Goal: Task Accomplishment & Management: Manage account settings

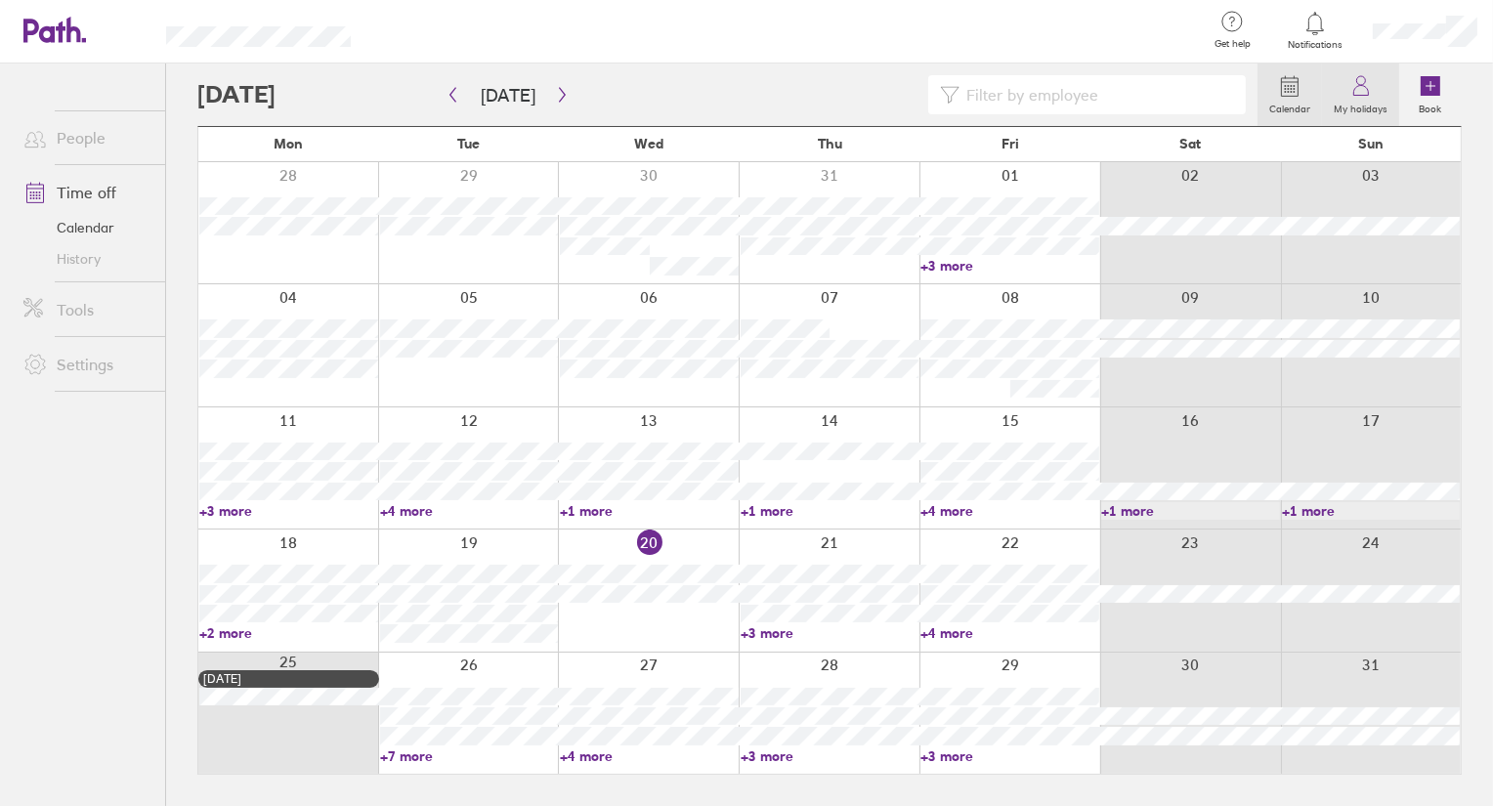
click at [1373, 89] on link "My holidays" at bounding box center [1360, 94] width 77 height 63
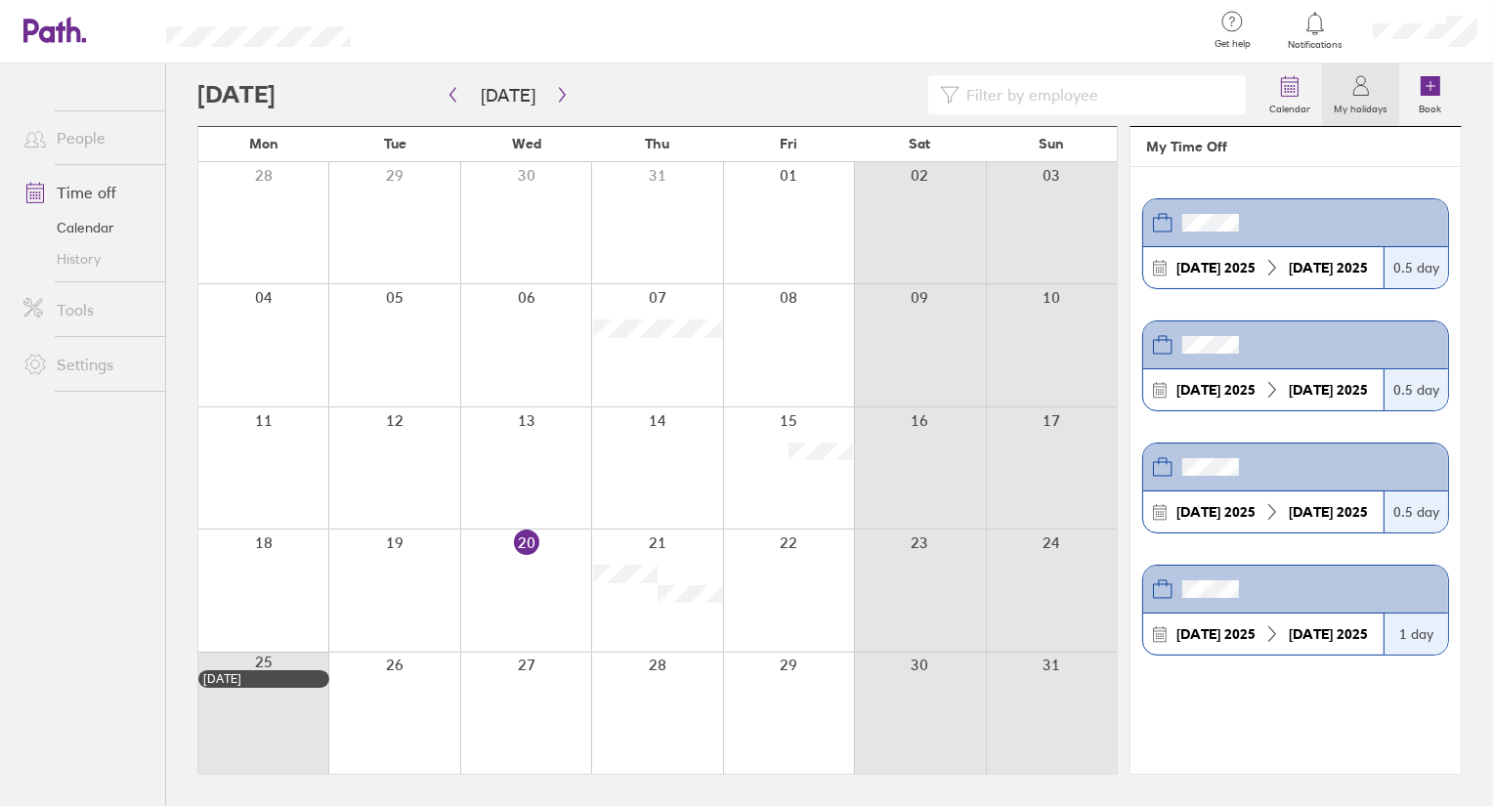
click at [1328, 261] on strong "[DATE]" at bounding box center [1310, 268] width 44 height 18
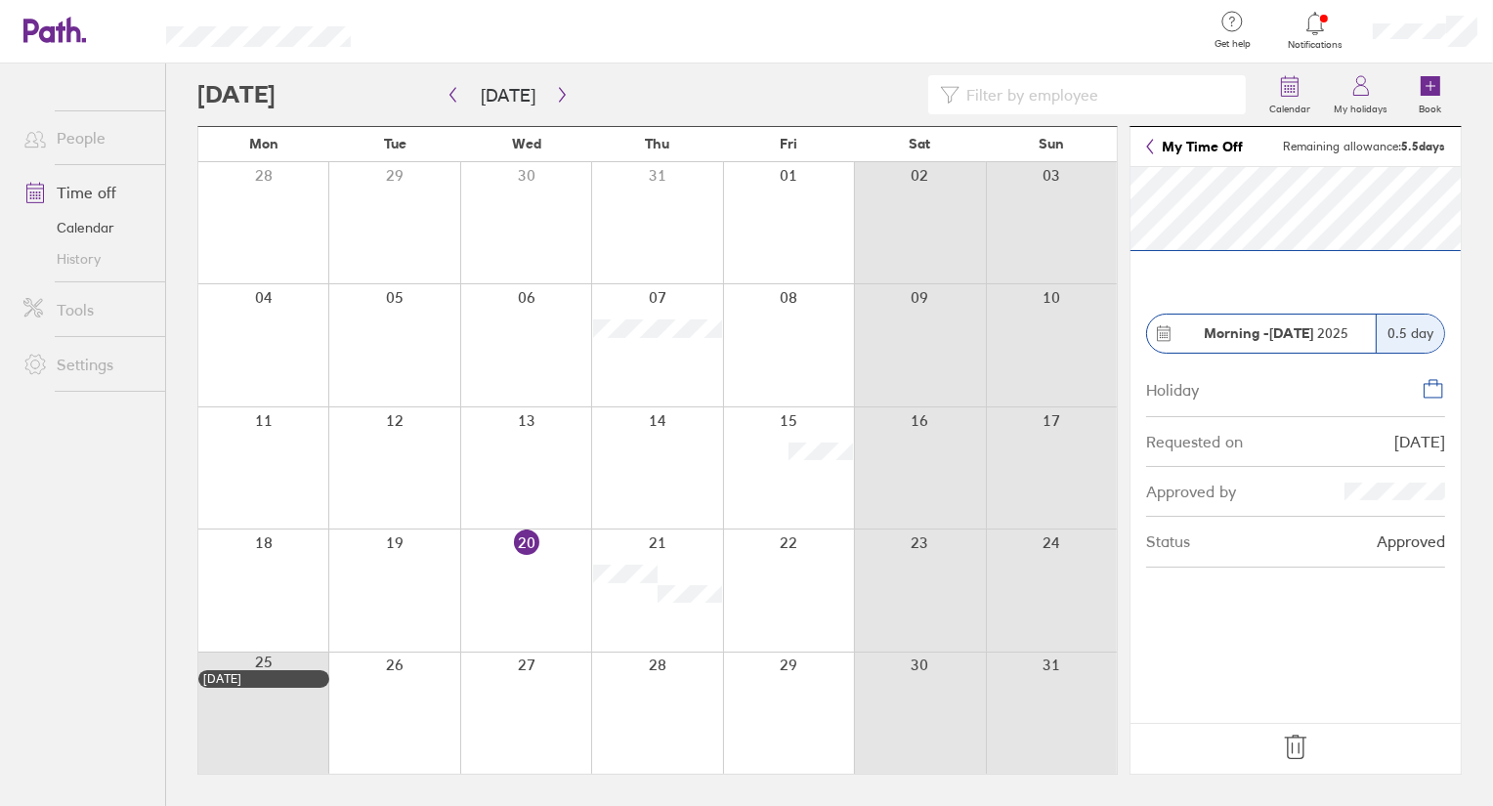
click at [1299, 750] on icon at bounding box center [1295, 747] width 31 height 31
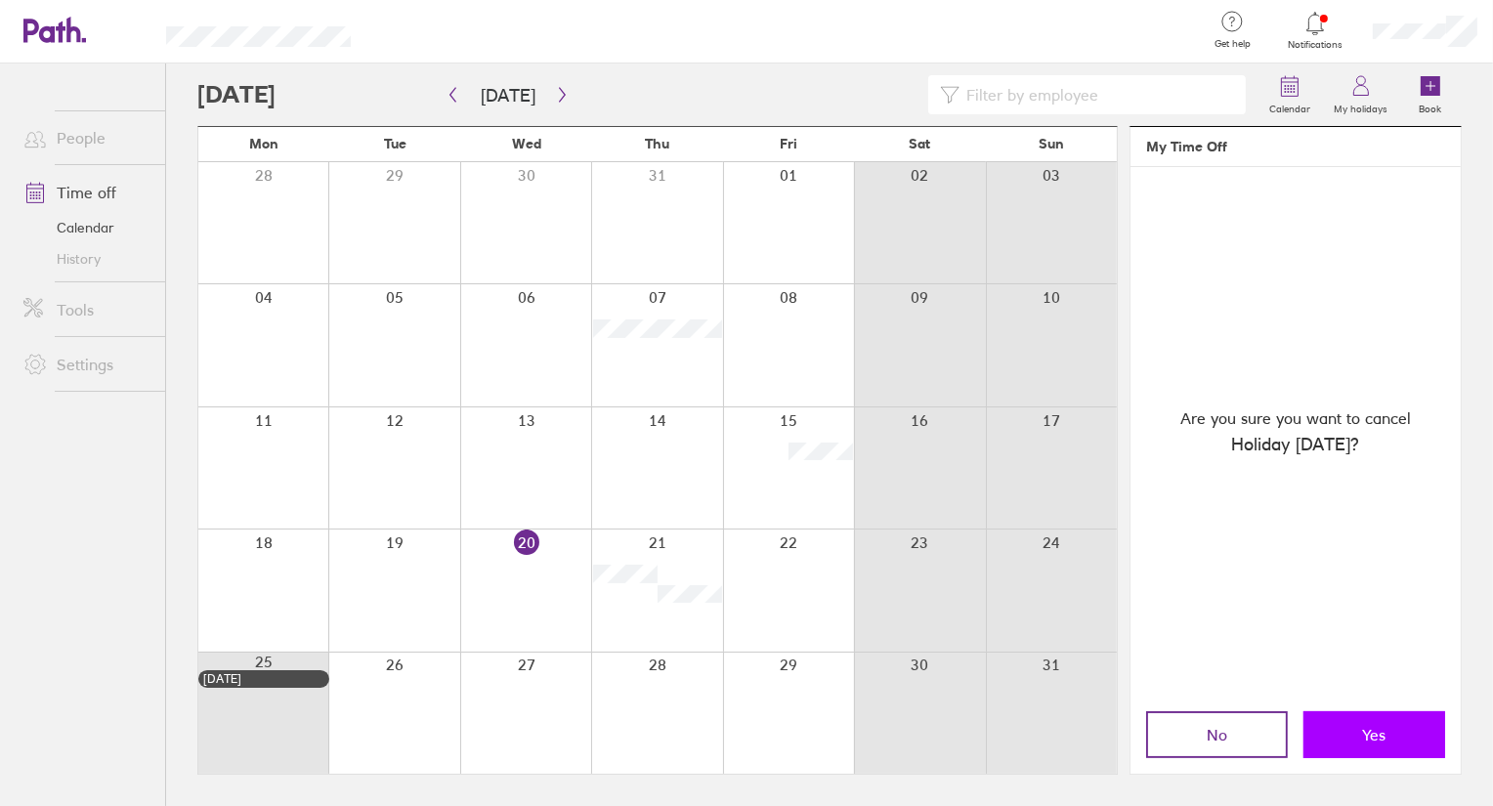
click at [1380, 741] on span "Yes" at bounding box center [1374, 735] width 23 height 18
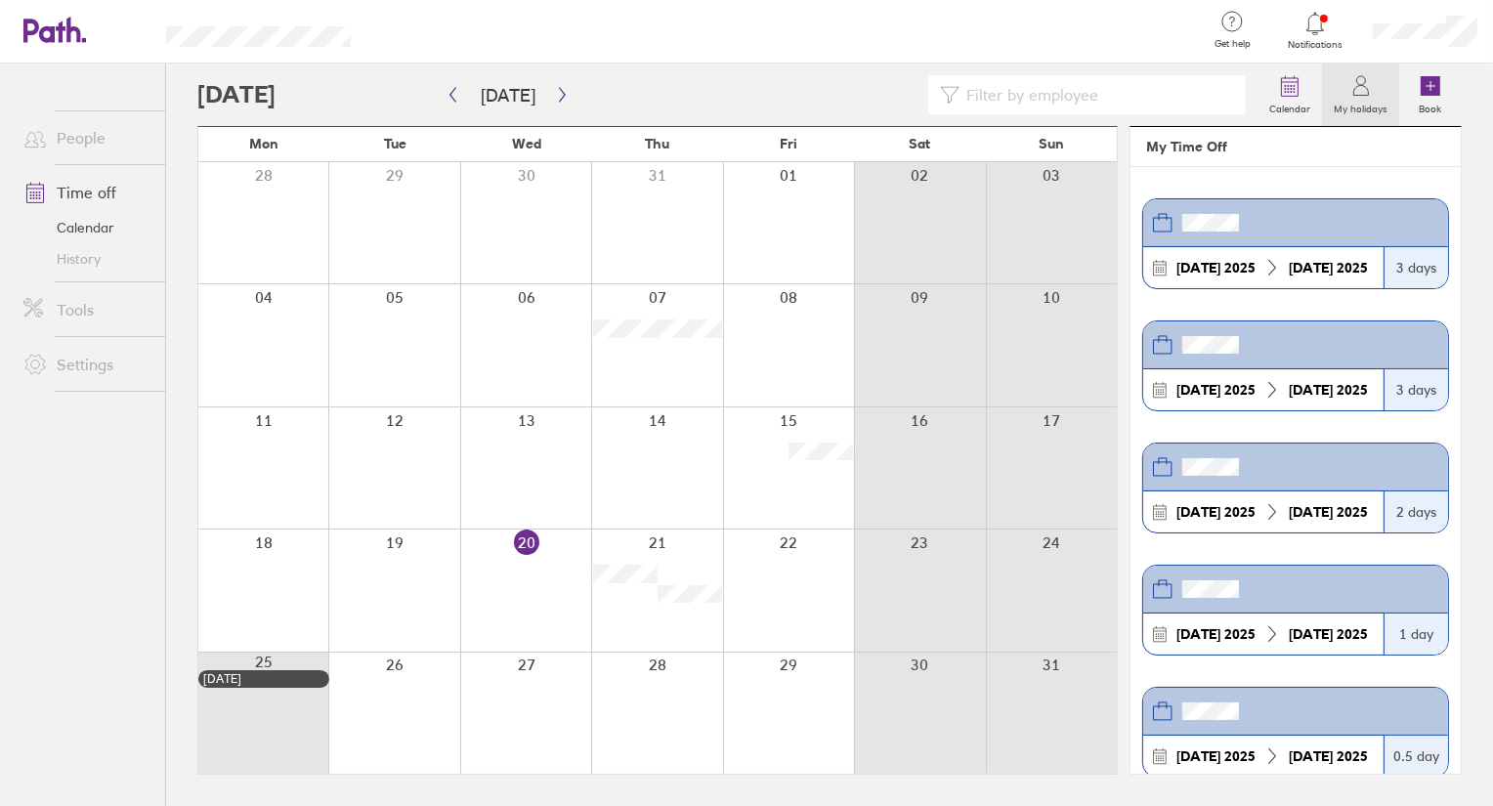
click at [1365, 92] on icon at bounding box center [1360, 85] width 23 height 23
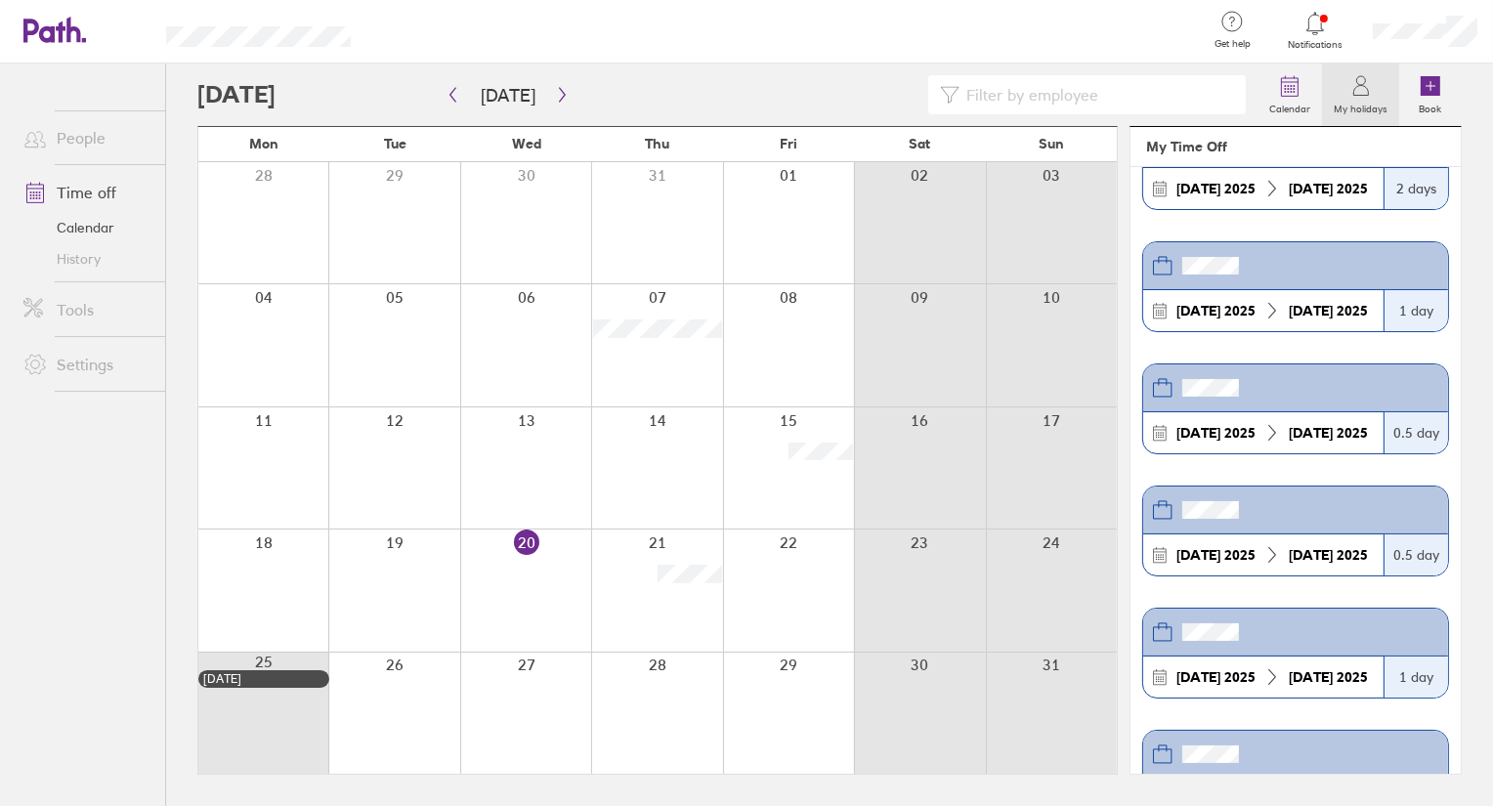
scroll to position [325, 0]
click at [556, 94] on icon "button" at bounding box center [562, 95] width 15 height 16
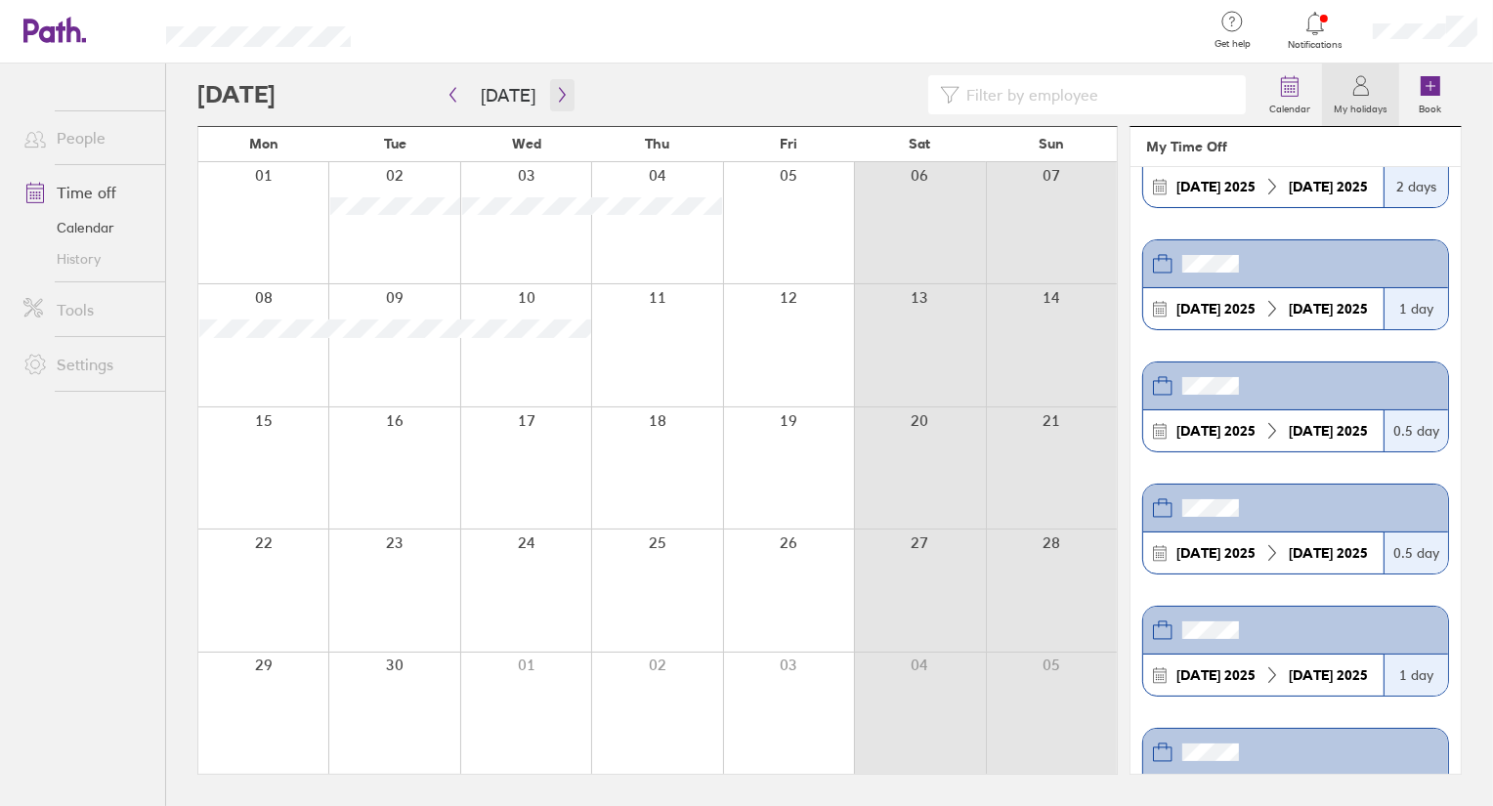
click at [556, 94] on icon "button" at bounding box center [562, 95] width 15 height 16
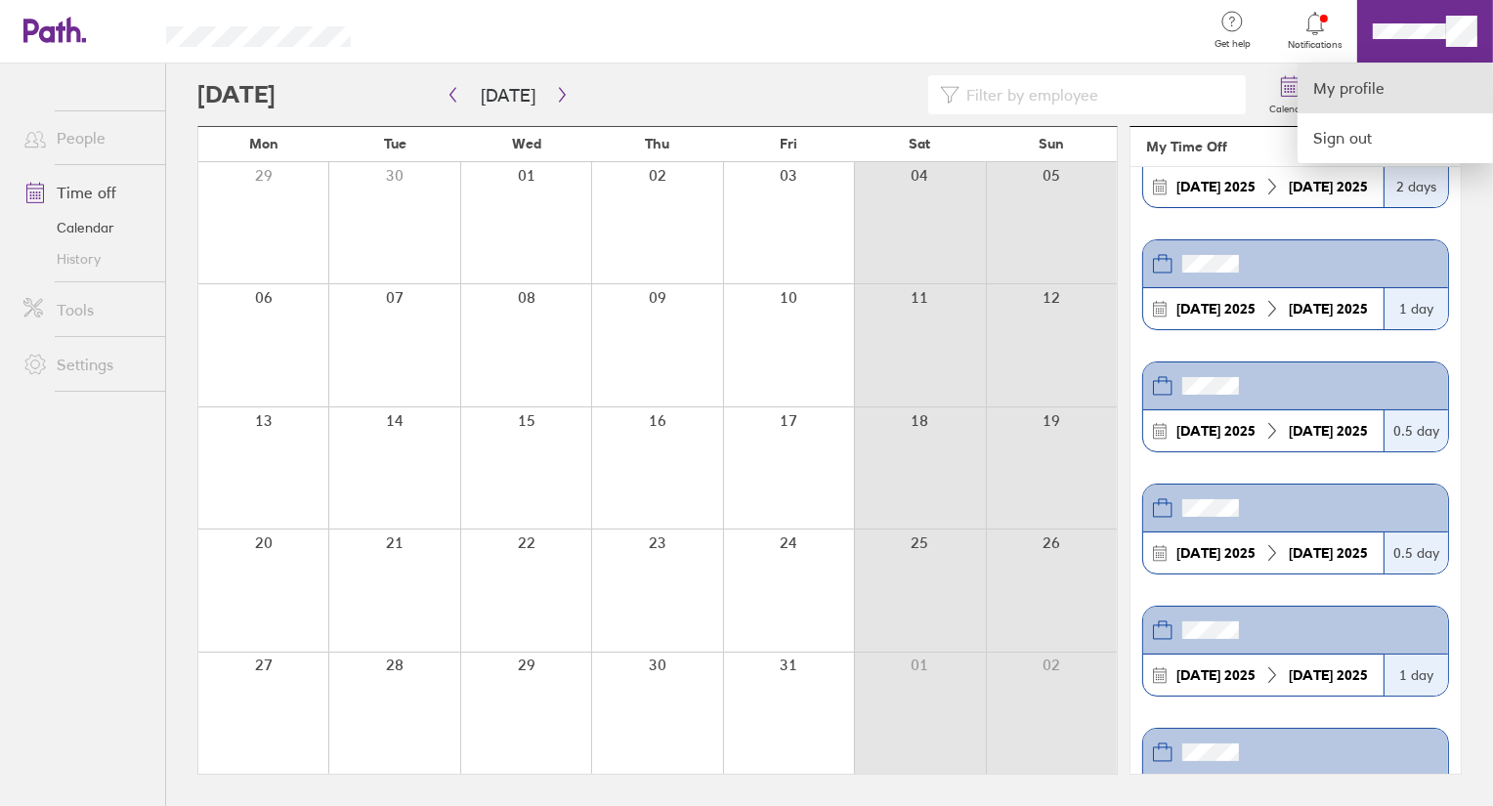
click at [1367, 98] on link "My profile" at bounding box center [1394, 88] width 195 height 50
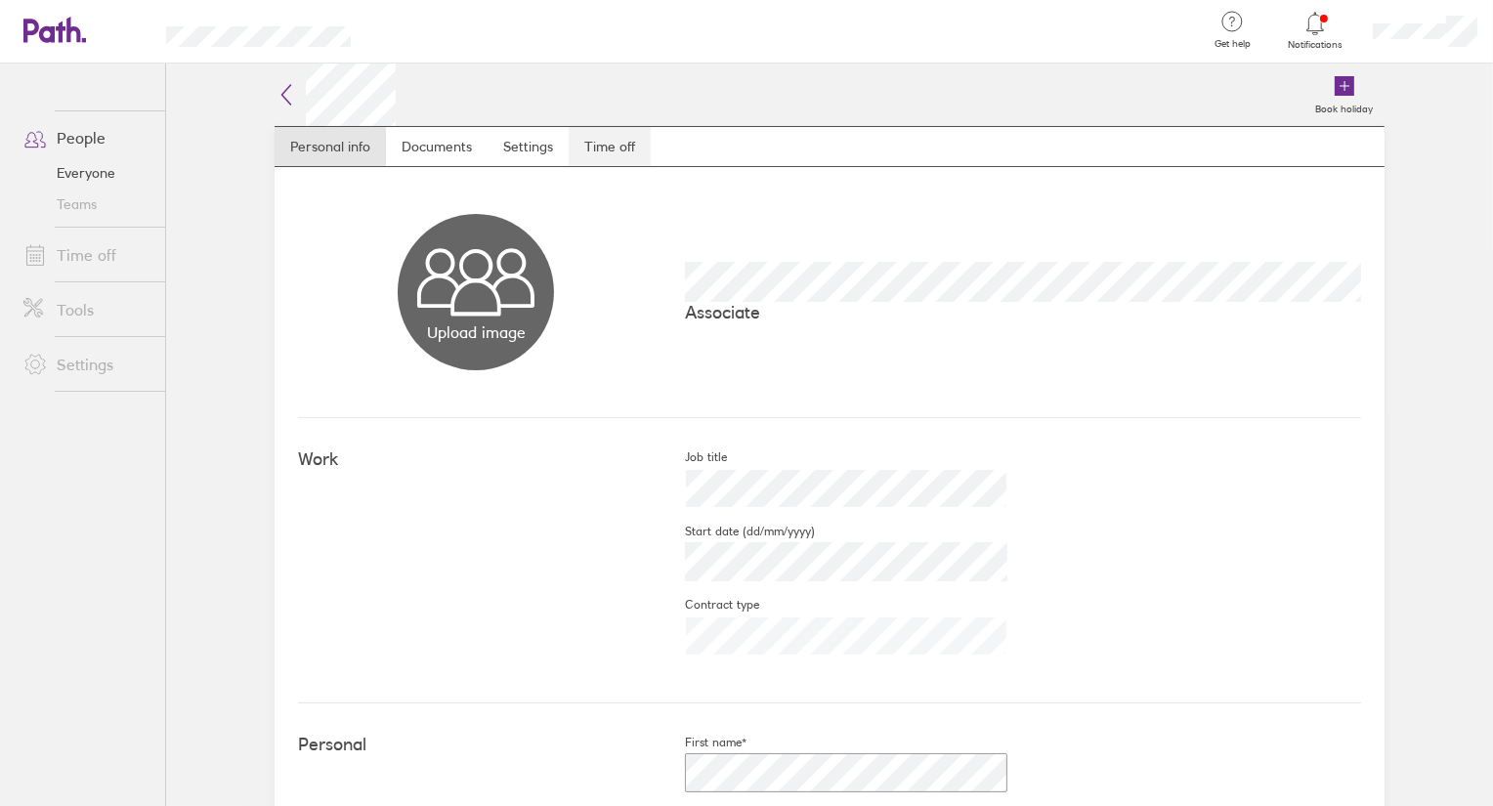
click at [600, 146] on link "Time off" at bounding box center [609, 146] width 82 height 39
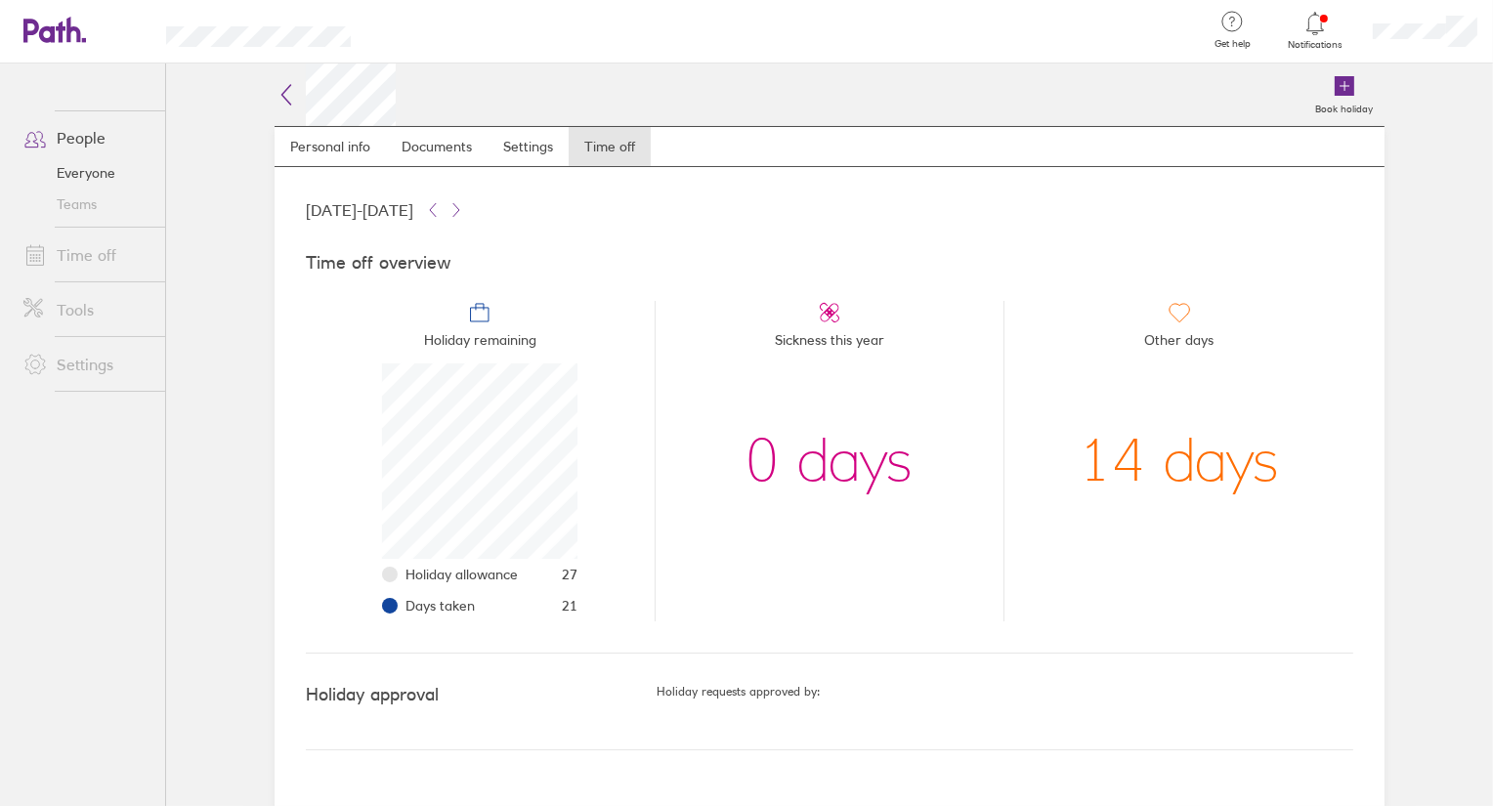
scroll to position [195, 195]
drag, startPoint x: 576, startPoint y: 568, endPoint x: 566, endPoint y: 570, distance: 10.9
click at [566, 570] on li "Holiday remaining Holiday allowance 27 Days taken 21" at bounding box center [480, 461] width 349 height 320
